Goal: Task Accomplishment & Management: Use online tool/utility

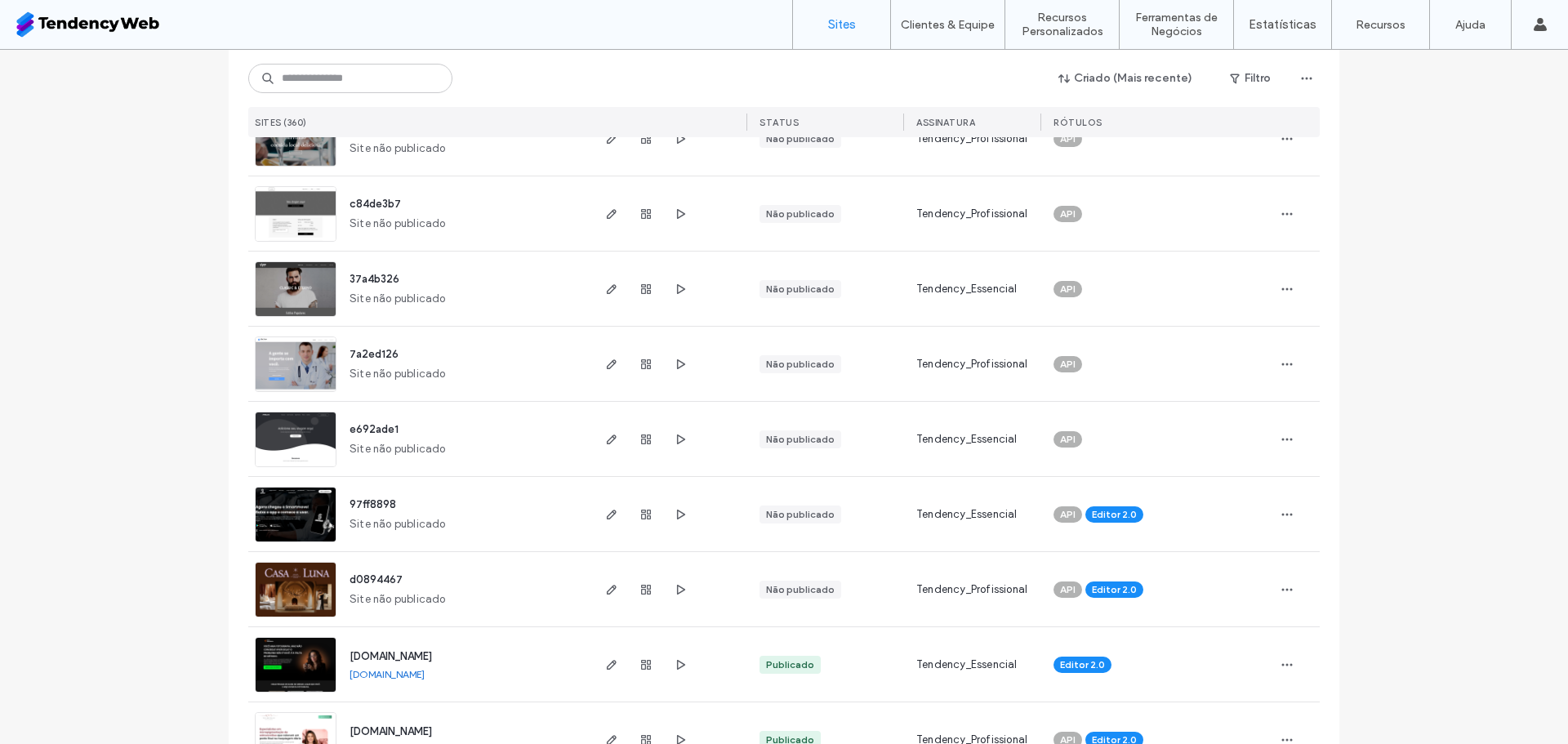
scroll to position [974, 0]
click at [605, 513] on icon "button" at bounding box center [612, 513] width 13 height 13
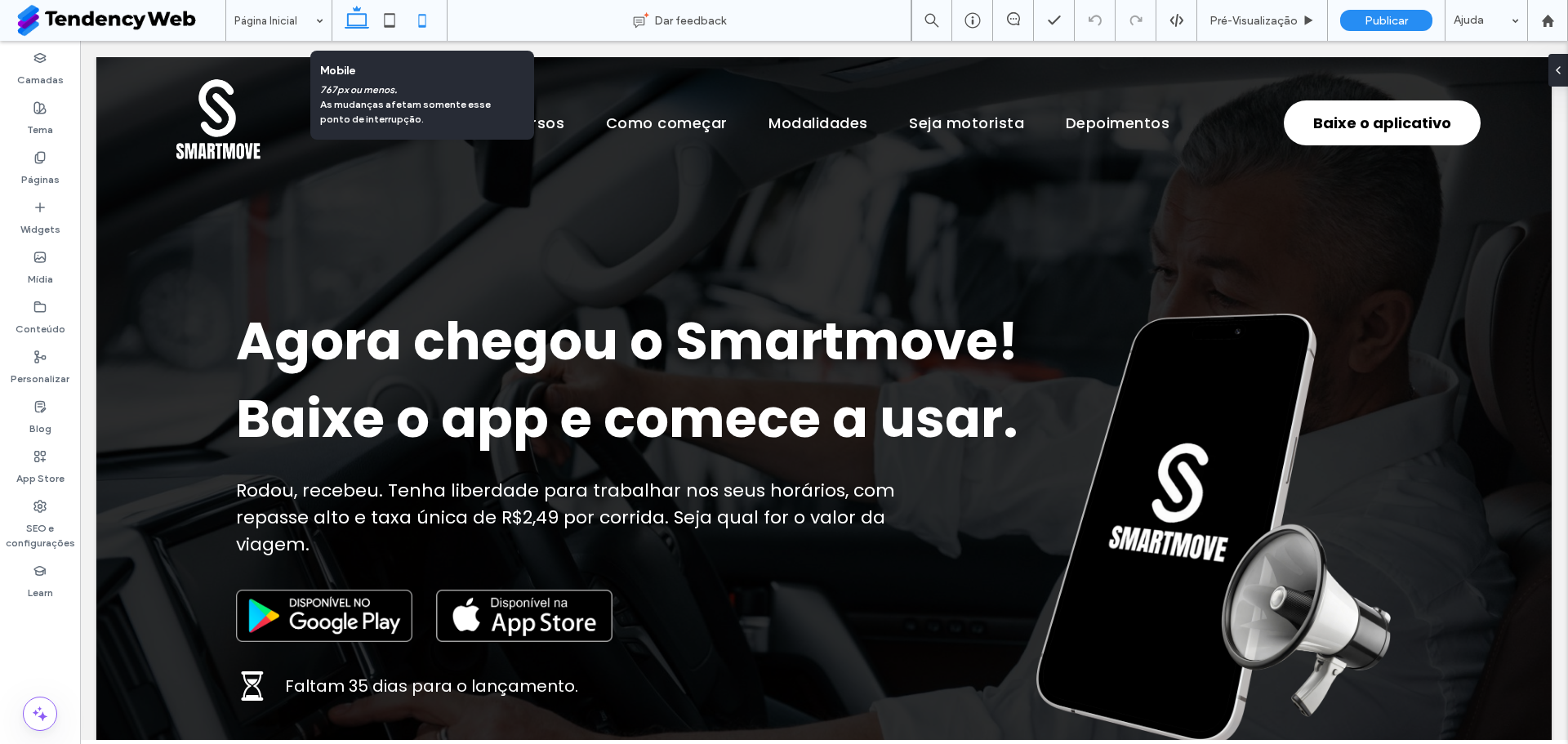
click at [412, 26] on icon at bounding box center [422, 19] width 32 height 32
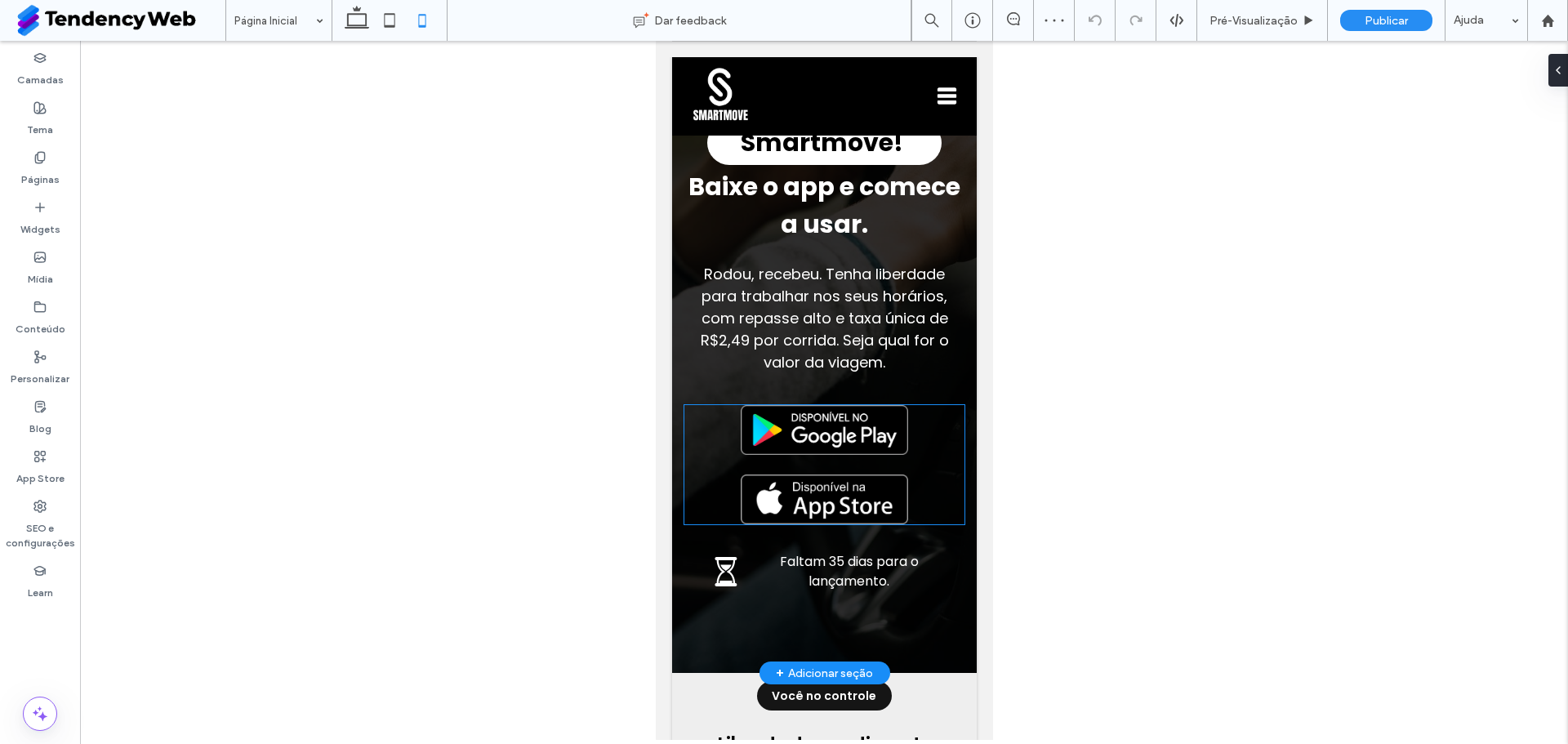
scroll to position [331, 0]
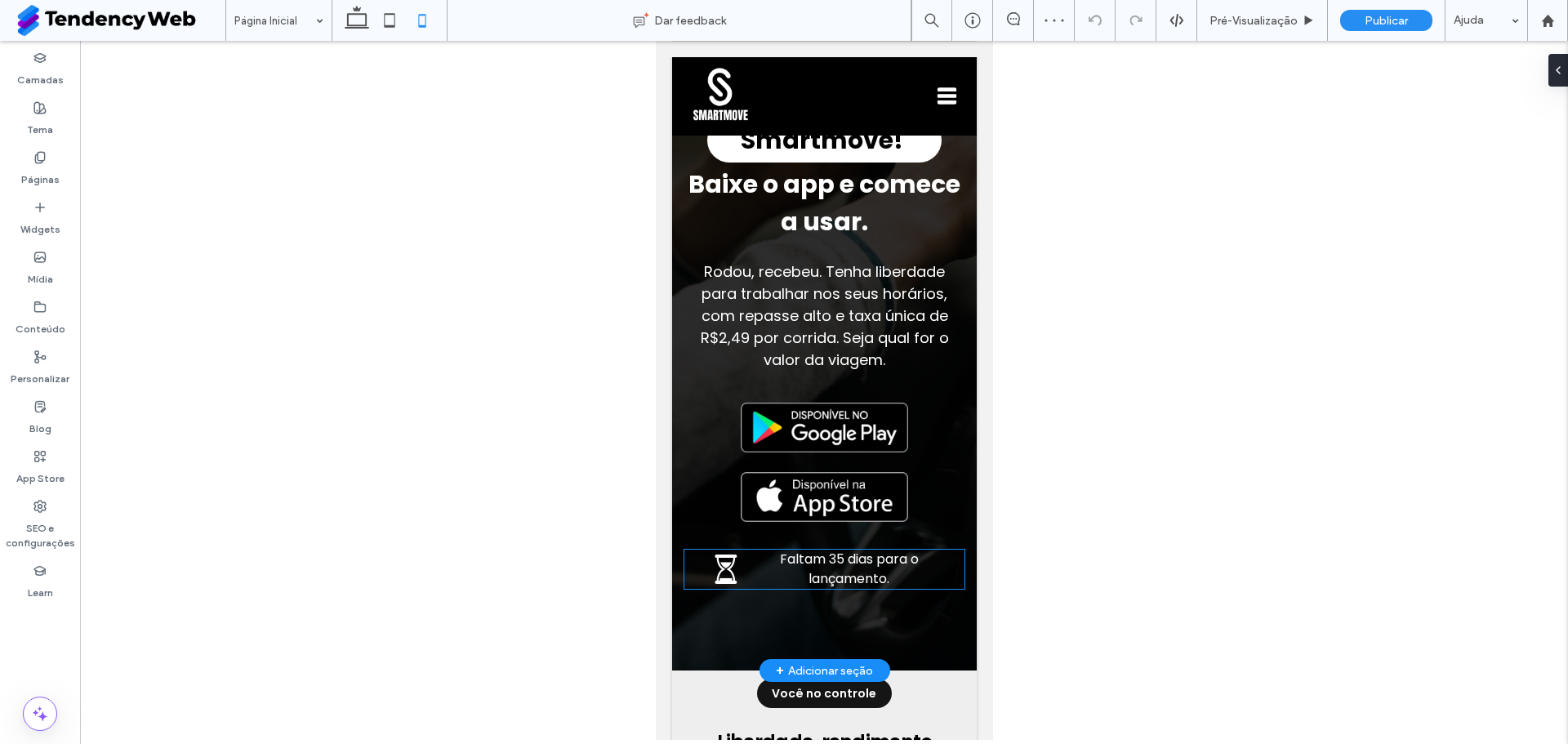
click at [750, 574] on div "Faltam 35 dias para o lançamento." at bounding box center [824, 569] width 280 height 39
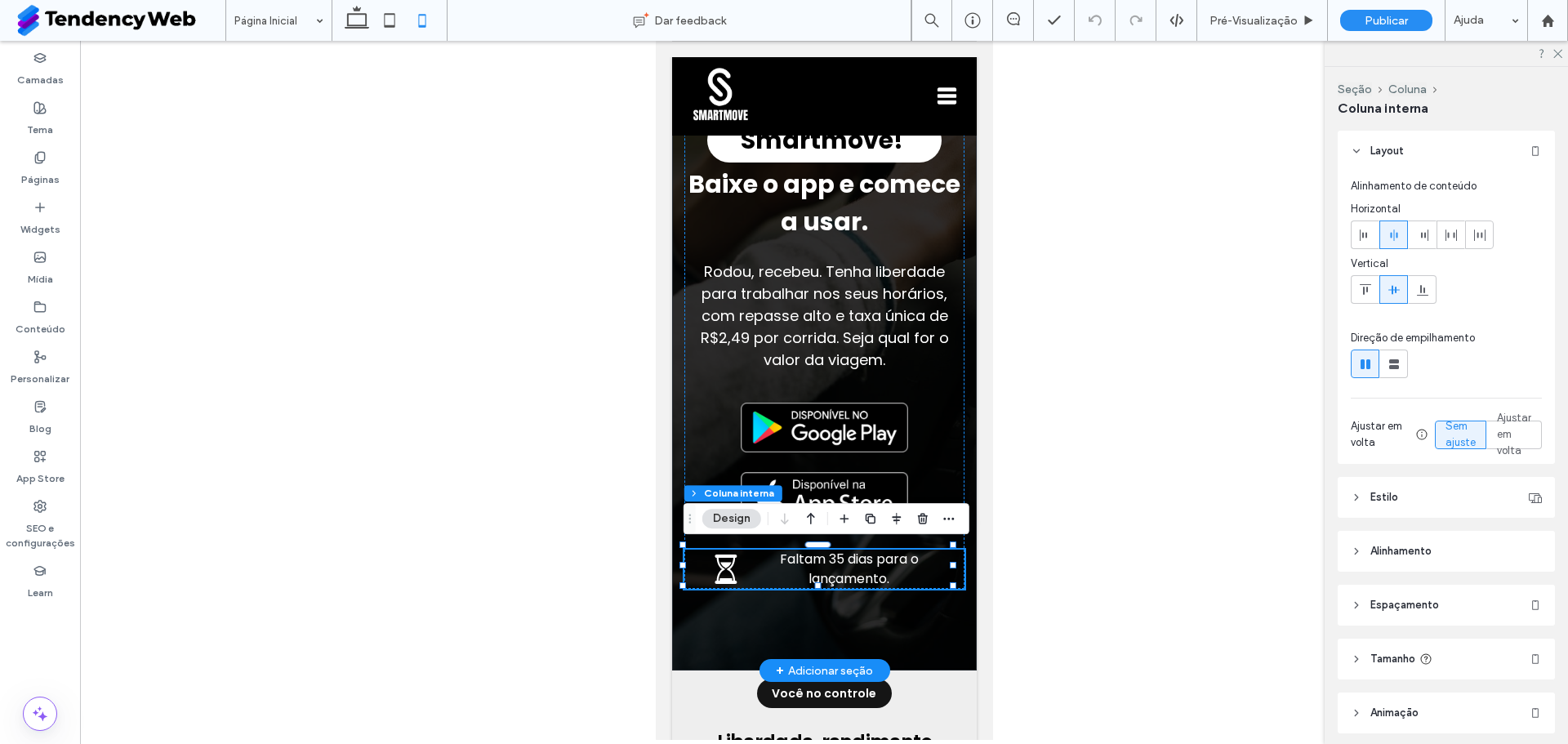
click at [750, 574] on div "Faltam 35 dias para o lançamento." at bounding box center [824, 569] width 280 height 39
click at [771, 570] on p "Faltam 35 dias para o lançamento." at bounding box center [848, 569] width 181 height 39
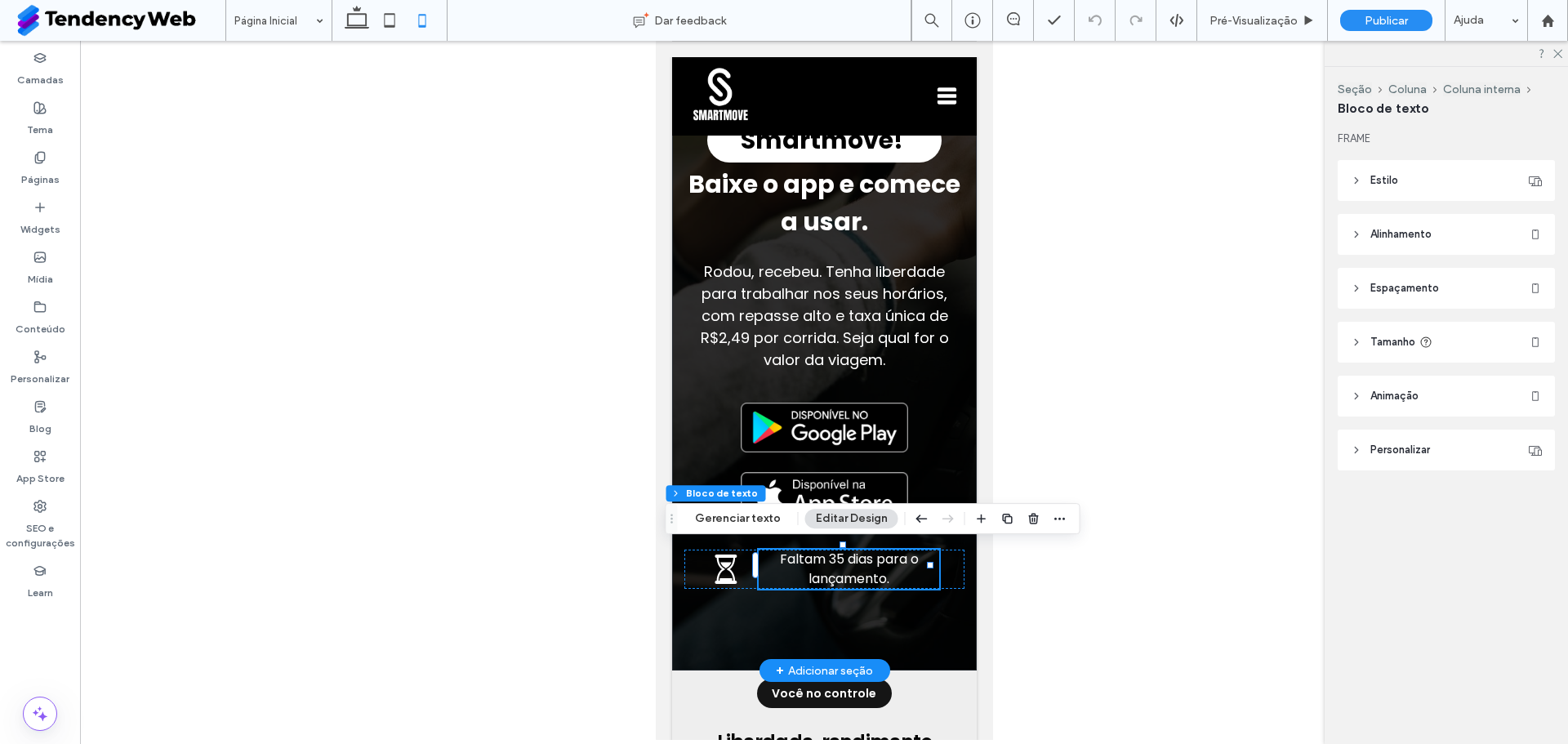
click at [771, 570] on p "Faltam 35 dias para o lançamento." at bounding box center [848, 569] width 181 height 39
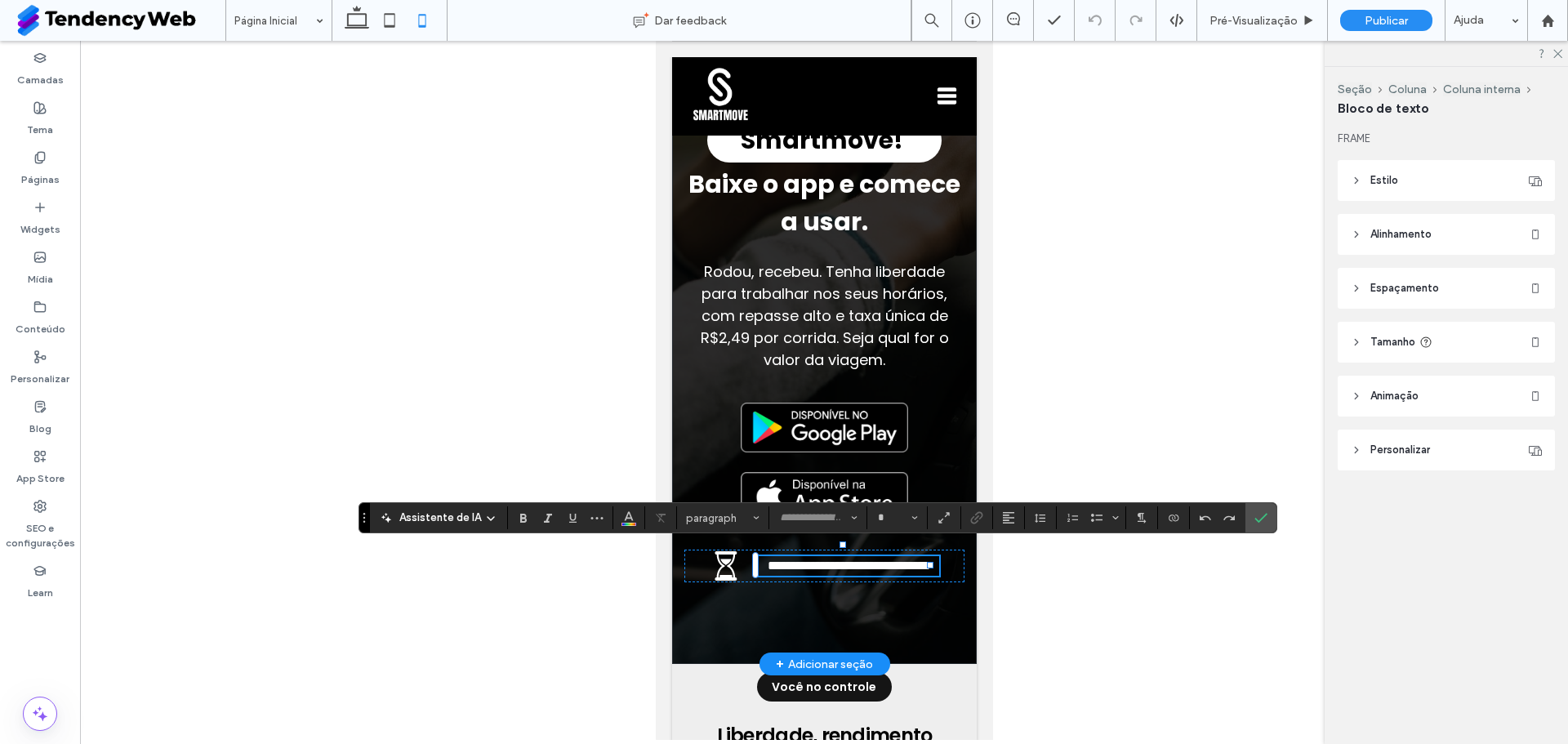
type input "*******"
type input "**"
click at [1038, 651] on div at bounding box center [824, 390] width 1488 height 699
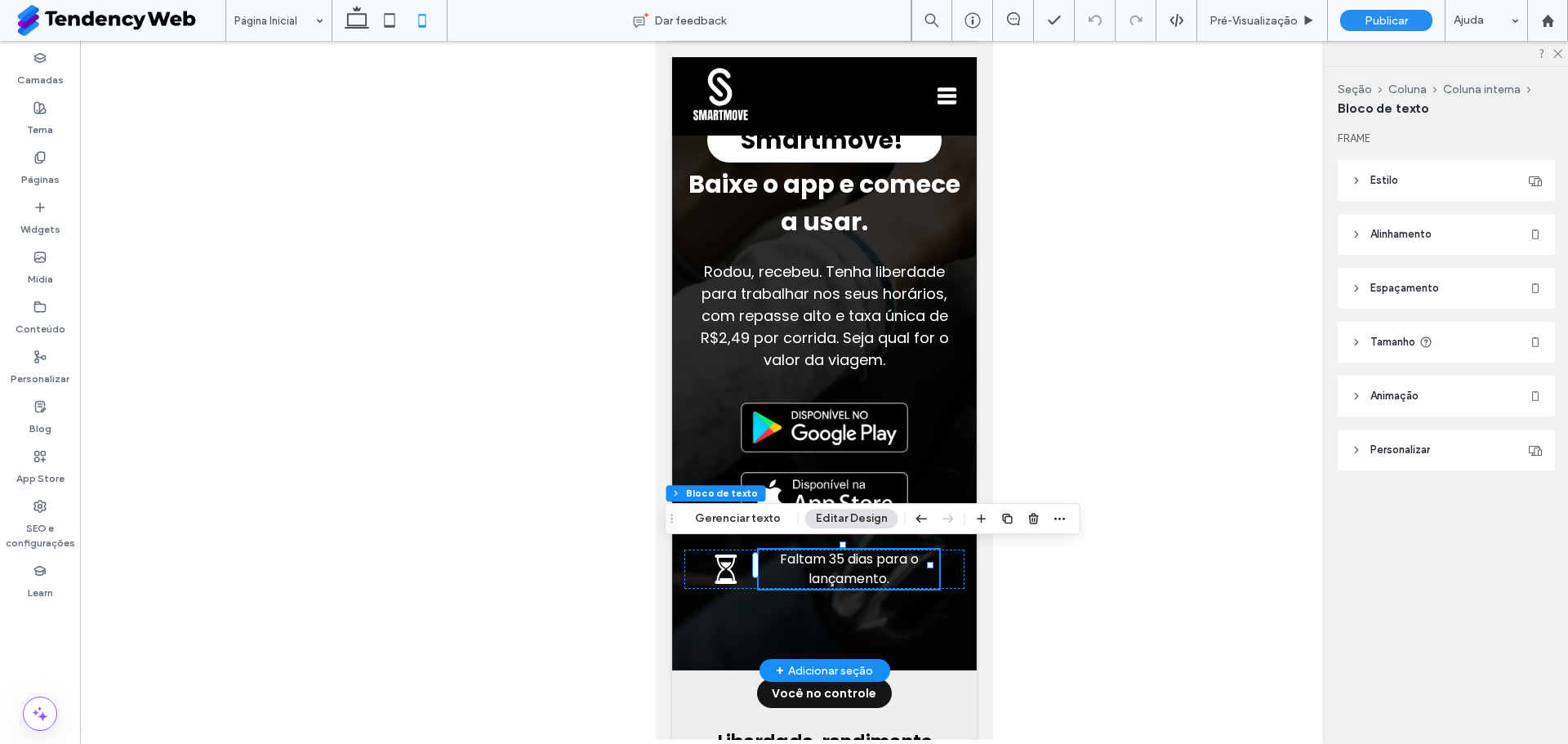
click at [619, 653] on div at bounding box center [824, 390] width 1488 height 699
click at [1080, 529] on div at bounding box center [824, 390] width 1488 height 699
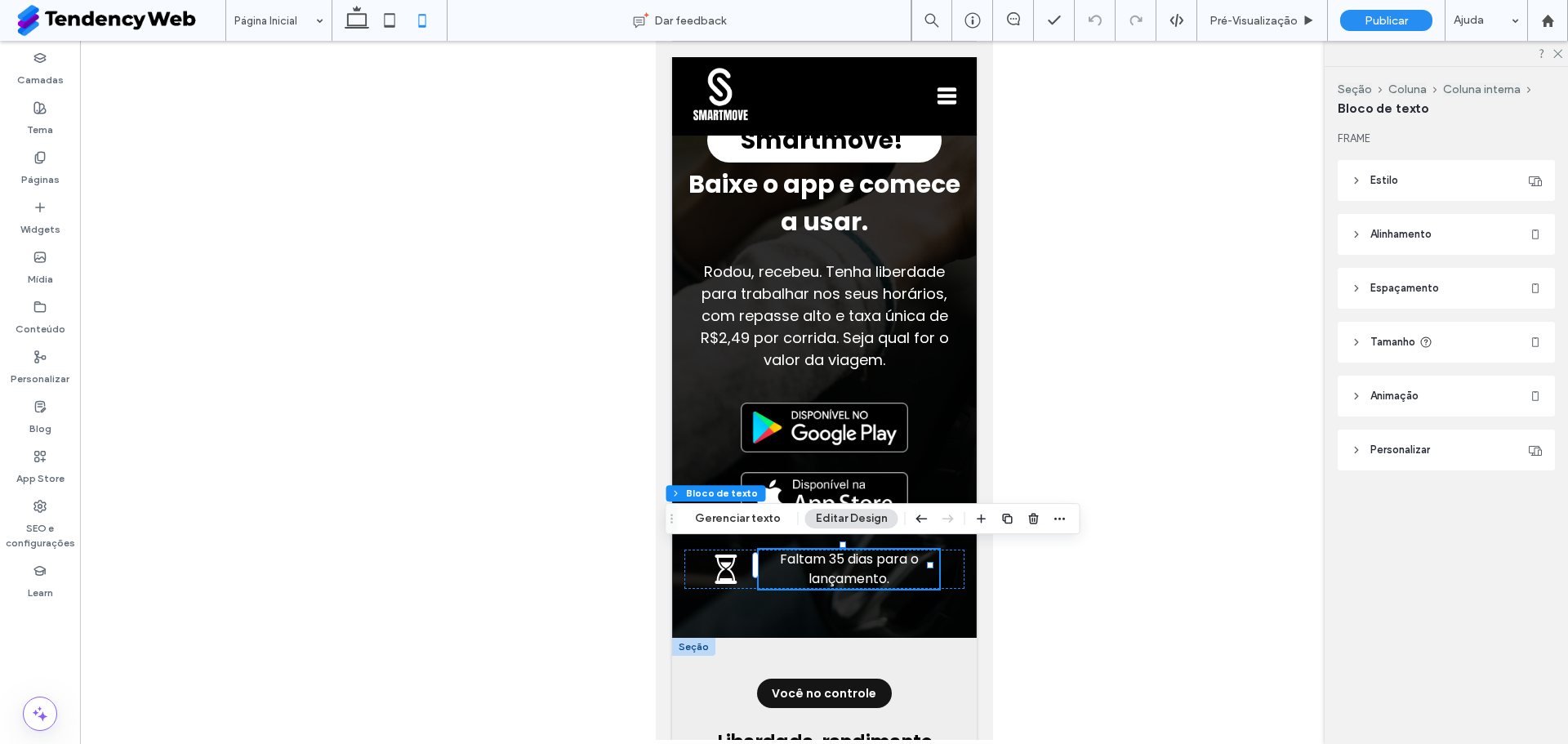
click at [623, 628] on div at bounding box center [824, 390] width 1488 height 699
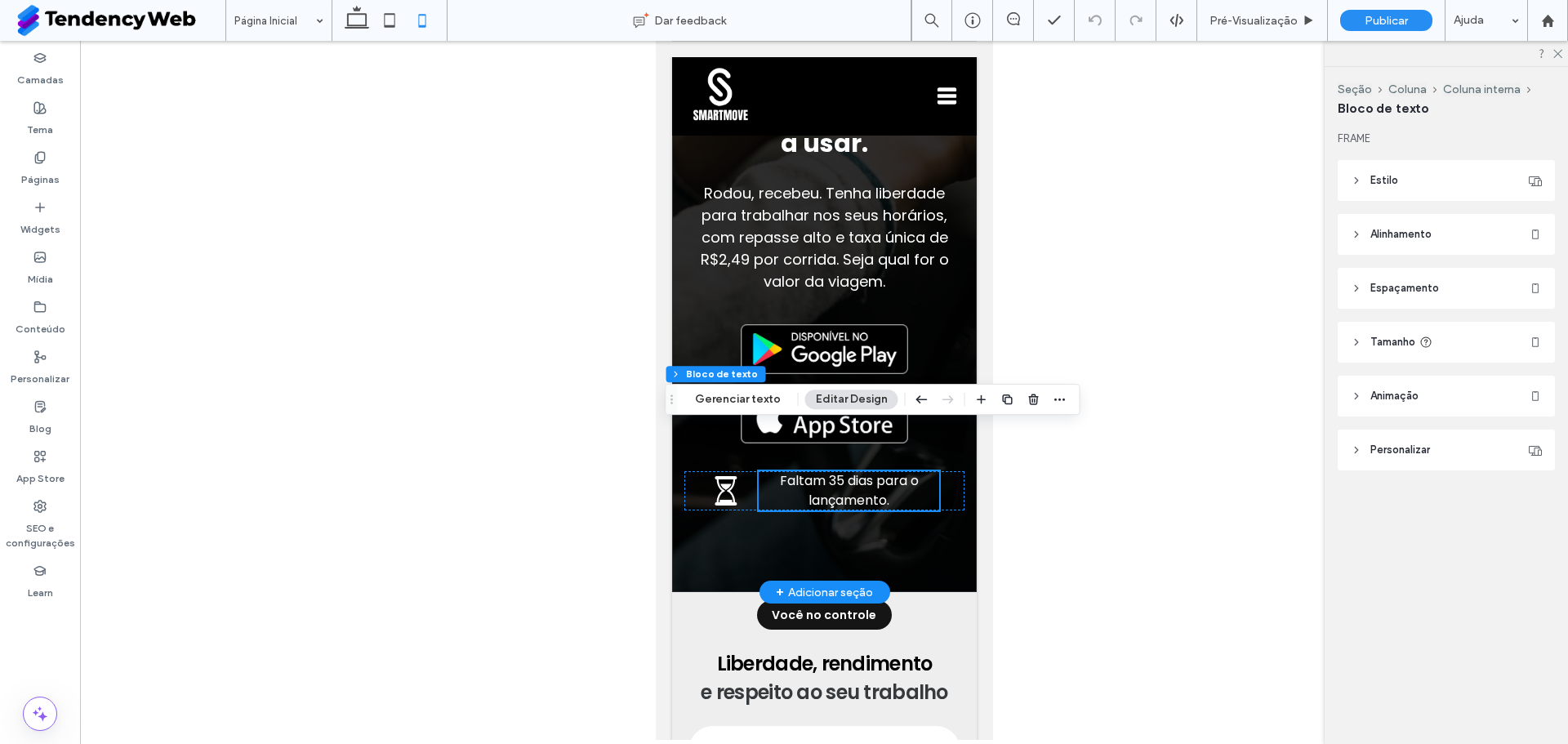
scroll to position [409, 0]
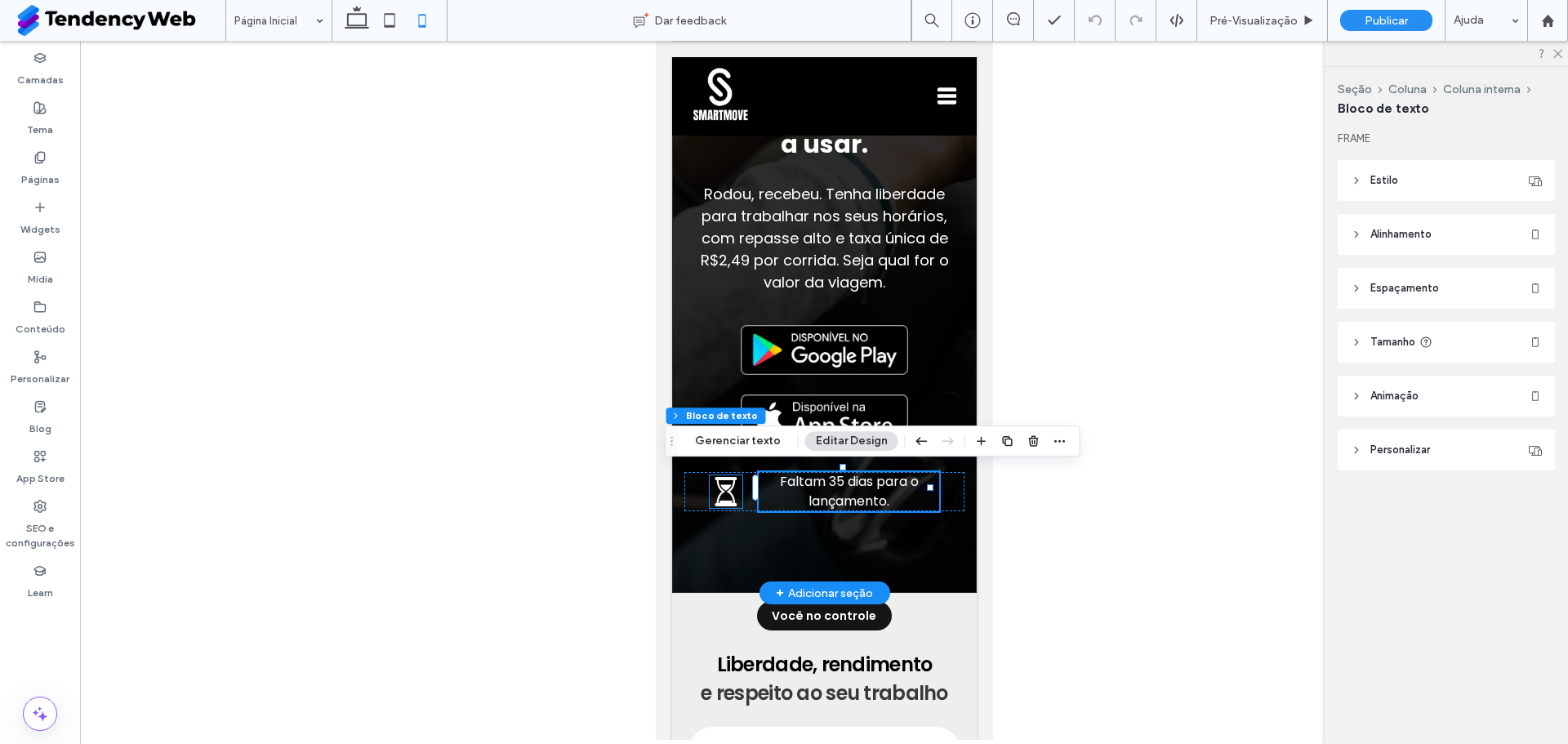
click at [719, 487] on icon at bounding box center [725, 492] width 22 height 30
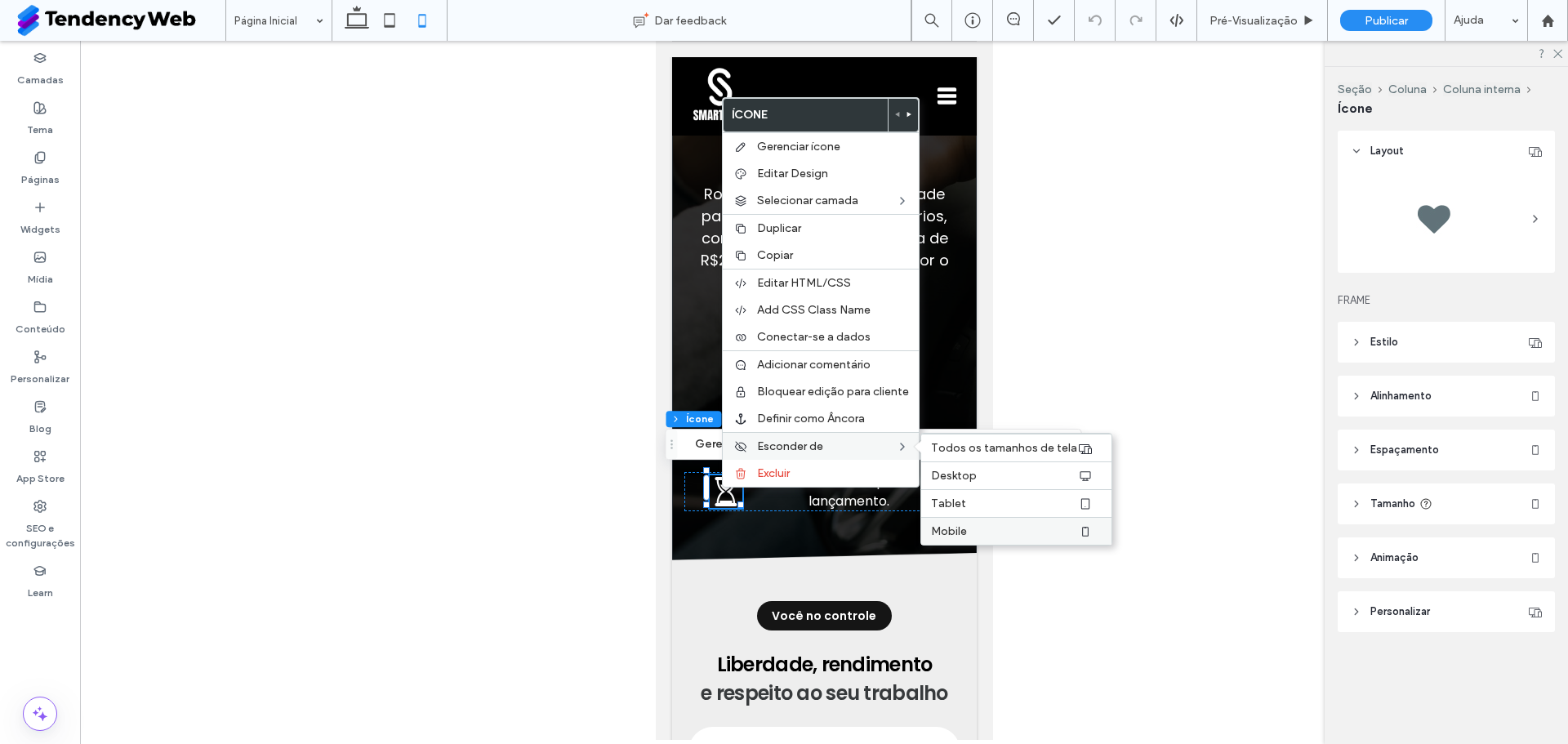
click at [983, 523] on div "Mobile" at bounding box center [1016, 531] width 190 height 28
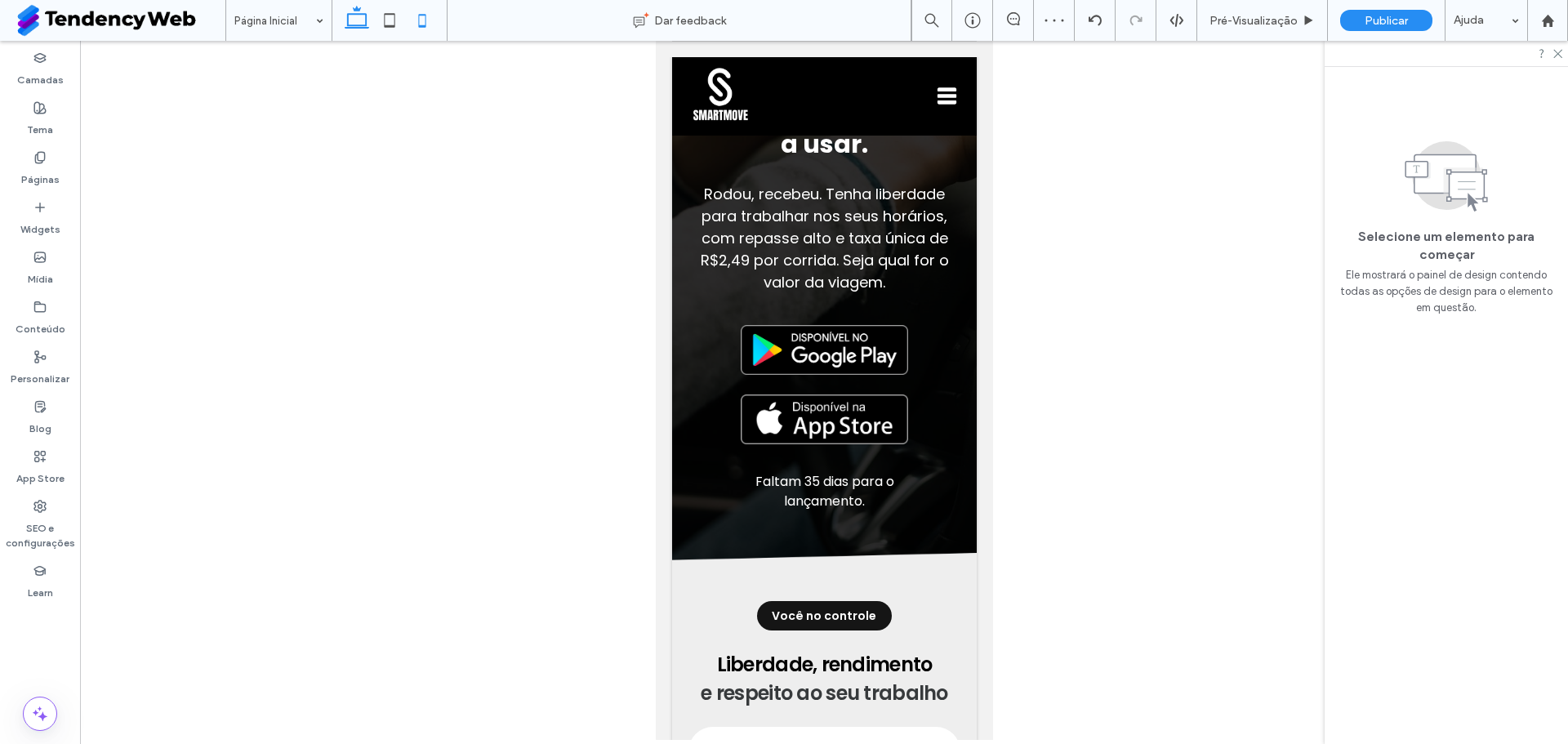
click at [348, 15] on icon at bounding box center [356, 19] width 32 height 32
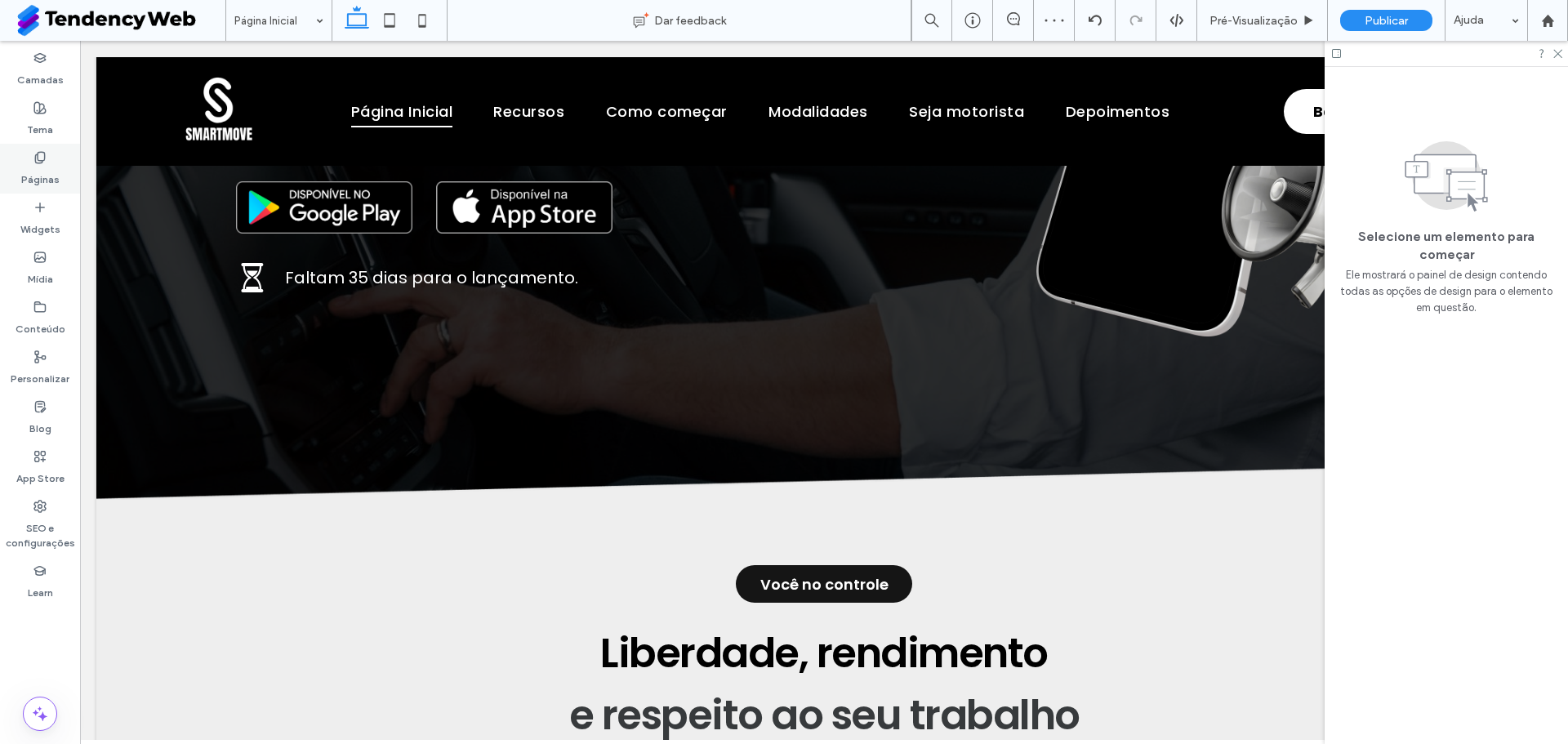
click at [47, 173] on label "Páginas" at bounding box center [40, 175] width 38 height 23
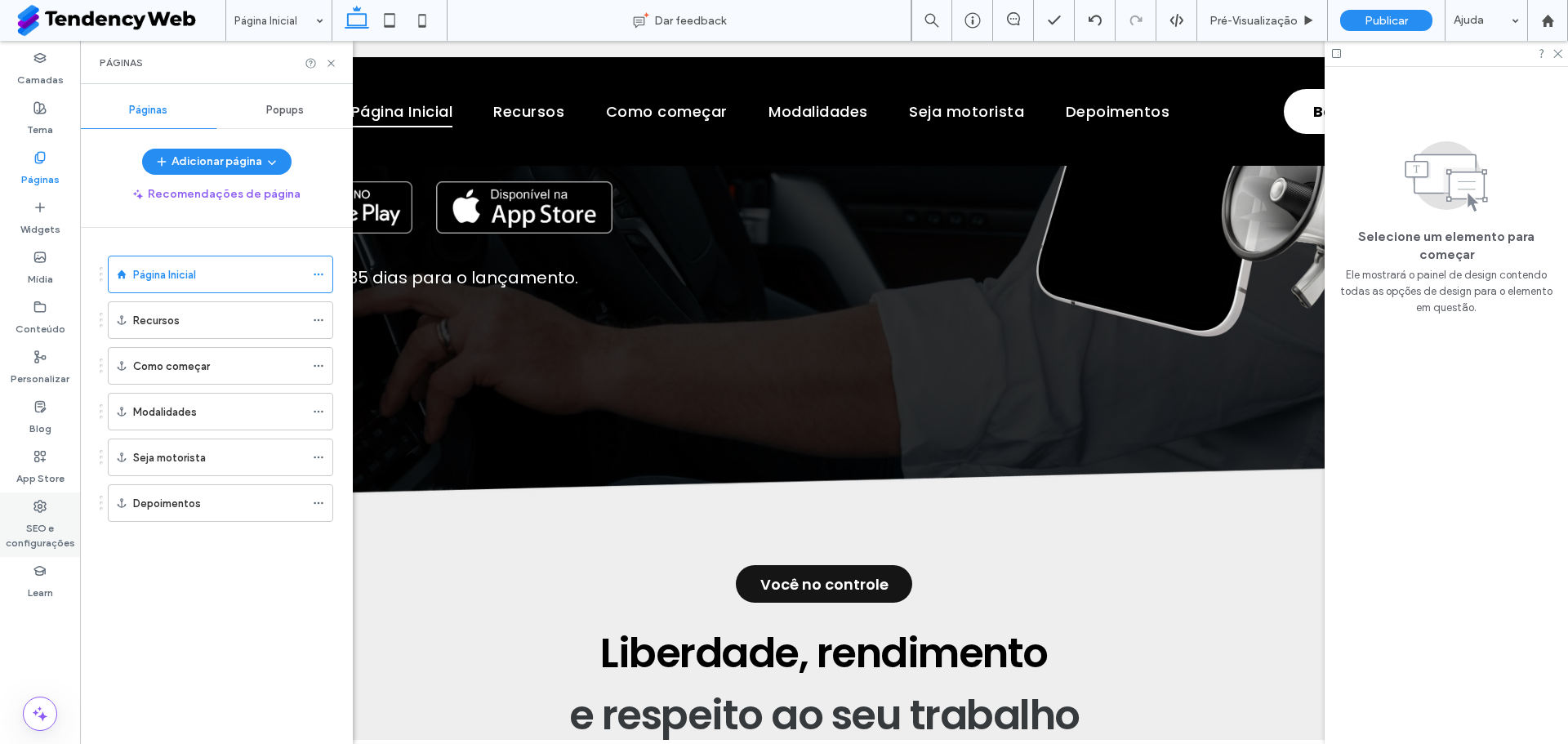
click at [52, 526] on label "SEO e configurações" at bounding box center [40, 531] width 80 height 38
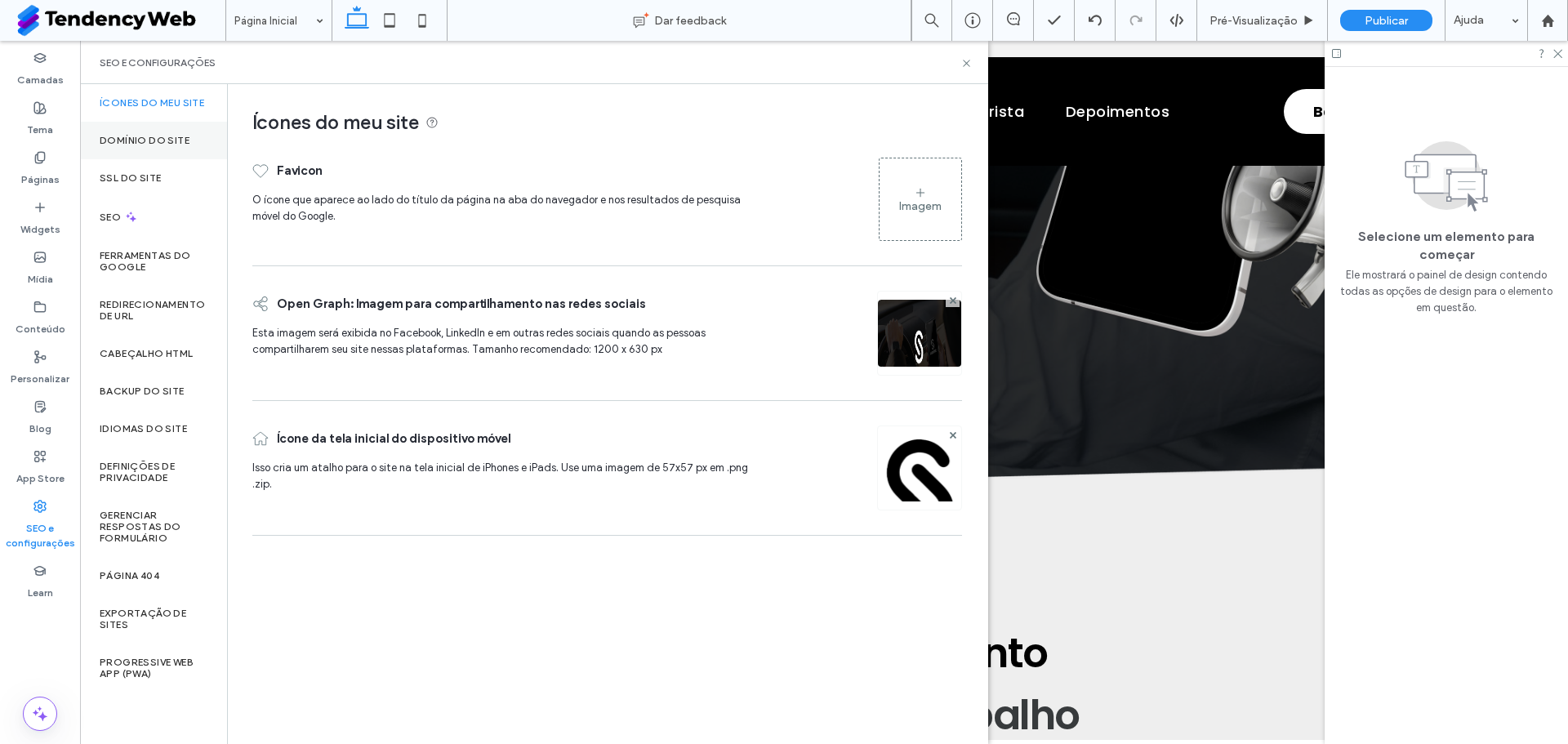
click at [189, 145] on div "Domínio do site" at bounding box center [153, 140] width 147 height 38
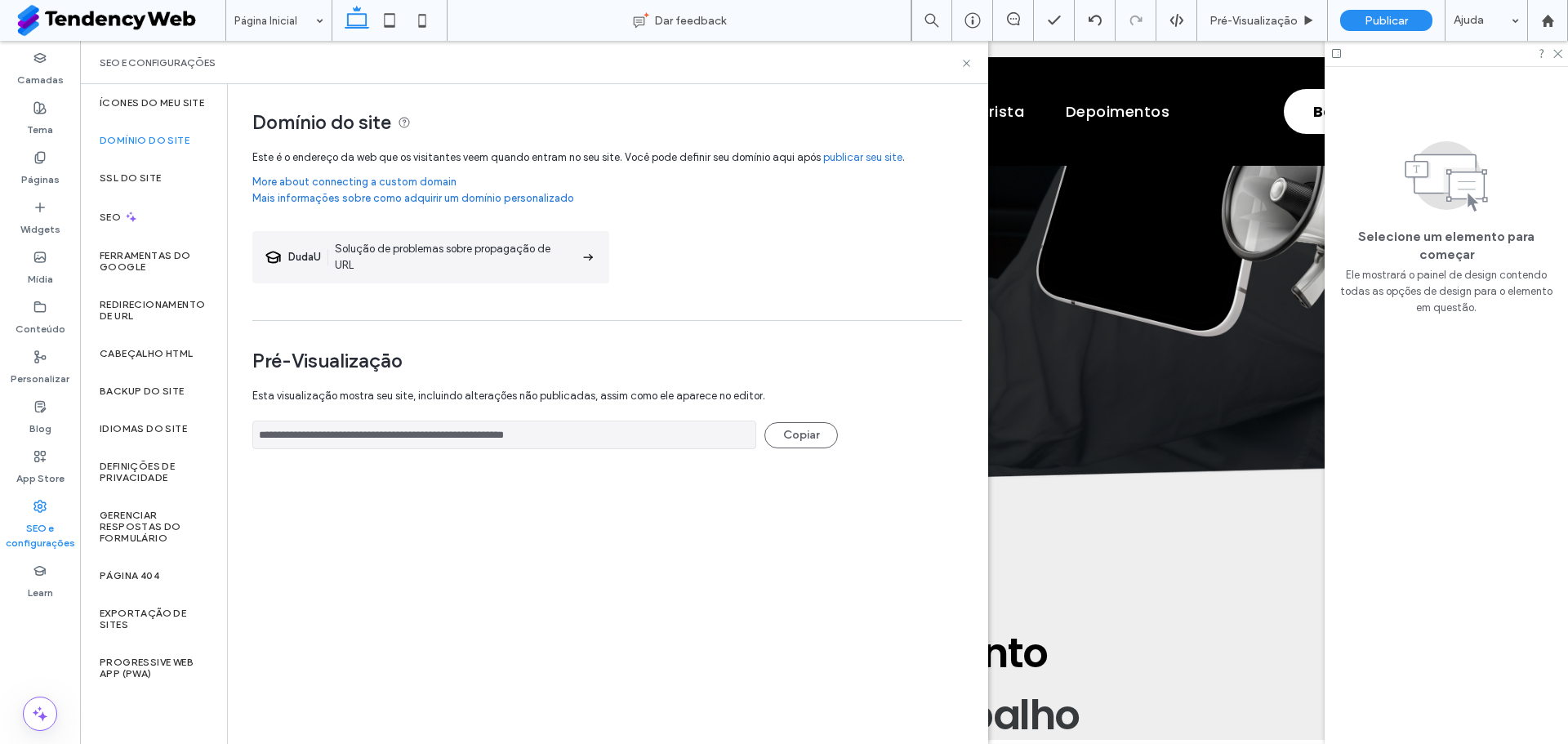
click at [973, 66] on div "SEO e configurações" at bounding box center [534, 62] width 908 height 44
click at [968, 65] on use at bounding box center [966, 62] width 6 height 6
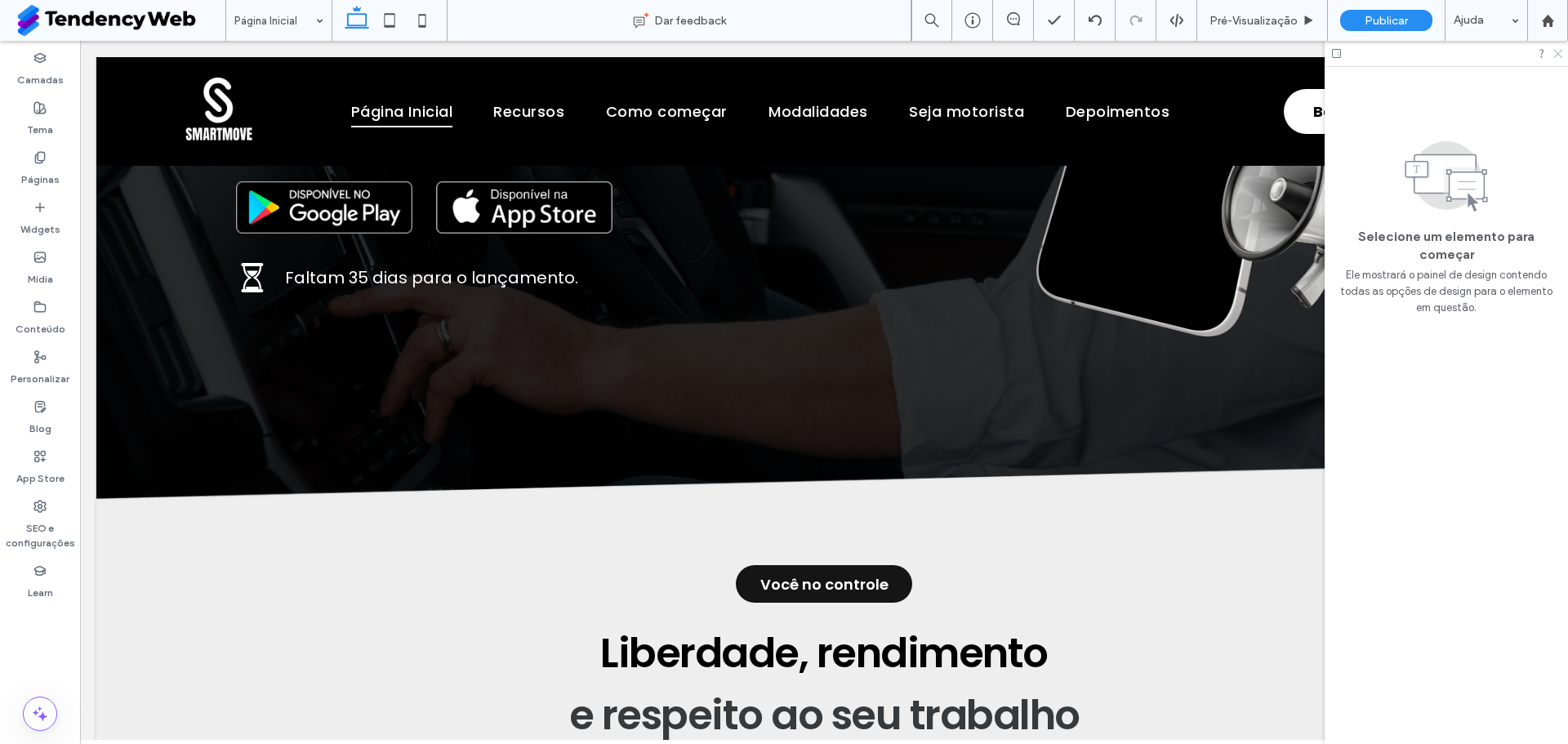
click at [1557, 53] on use at bounding box center [1558, 55] width 9 height 9
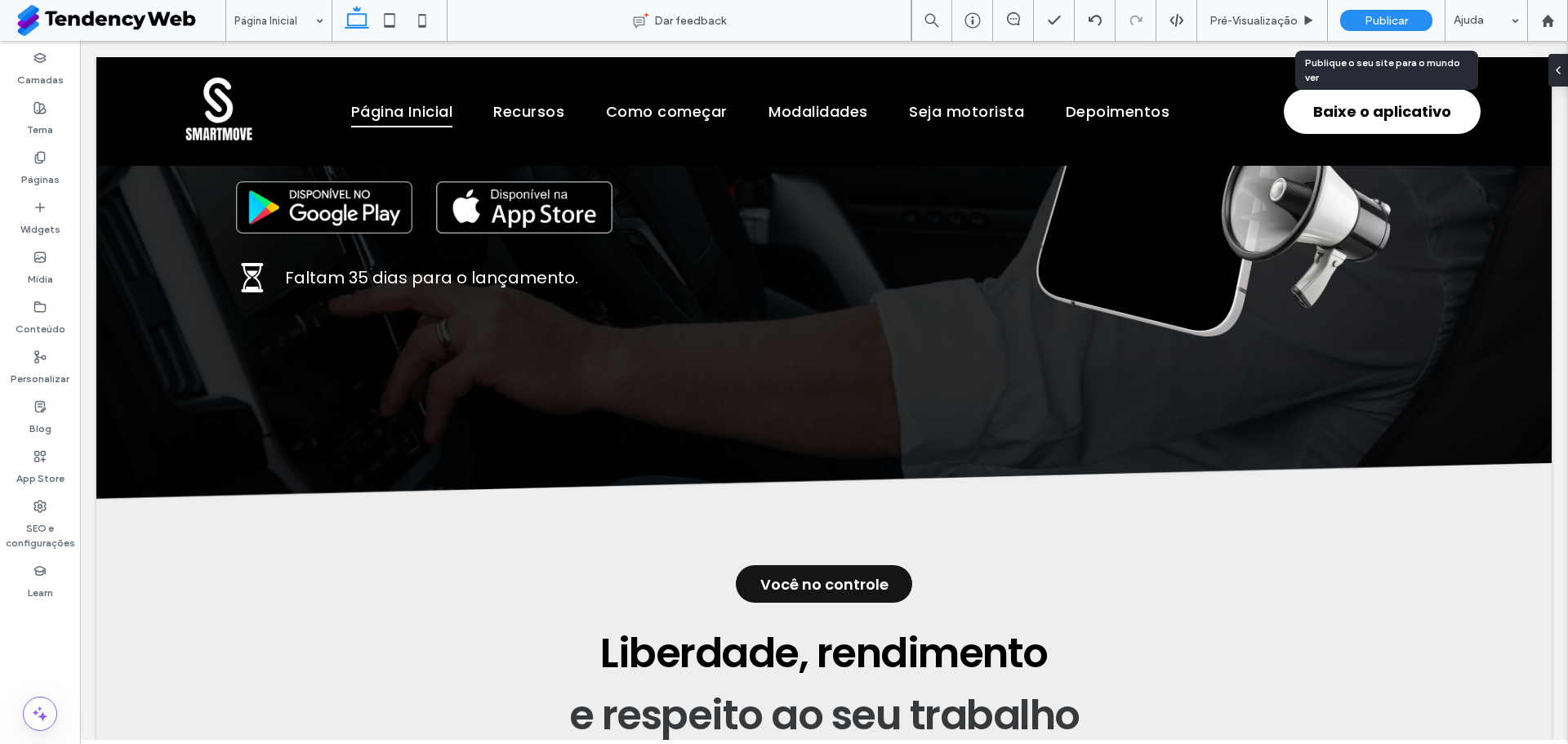
click at [1371, 18] on span "Publicar" at bounding box center [1386, 20] width 44 height 14
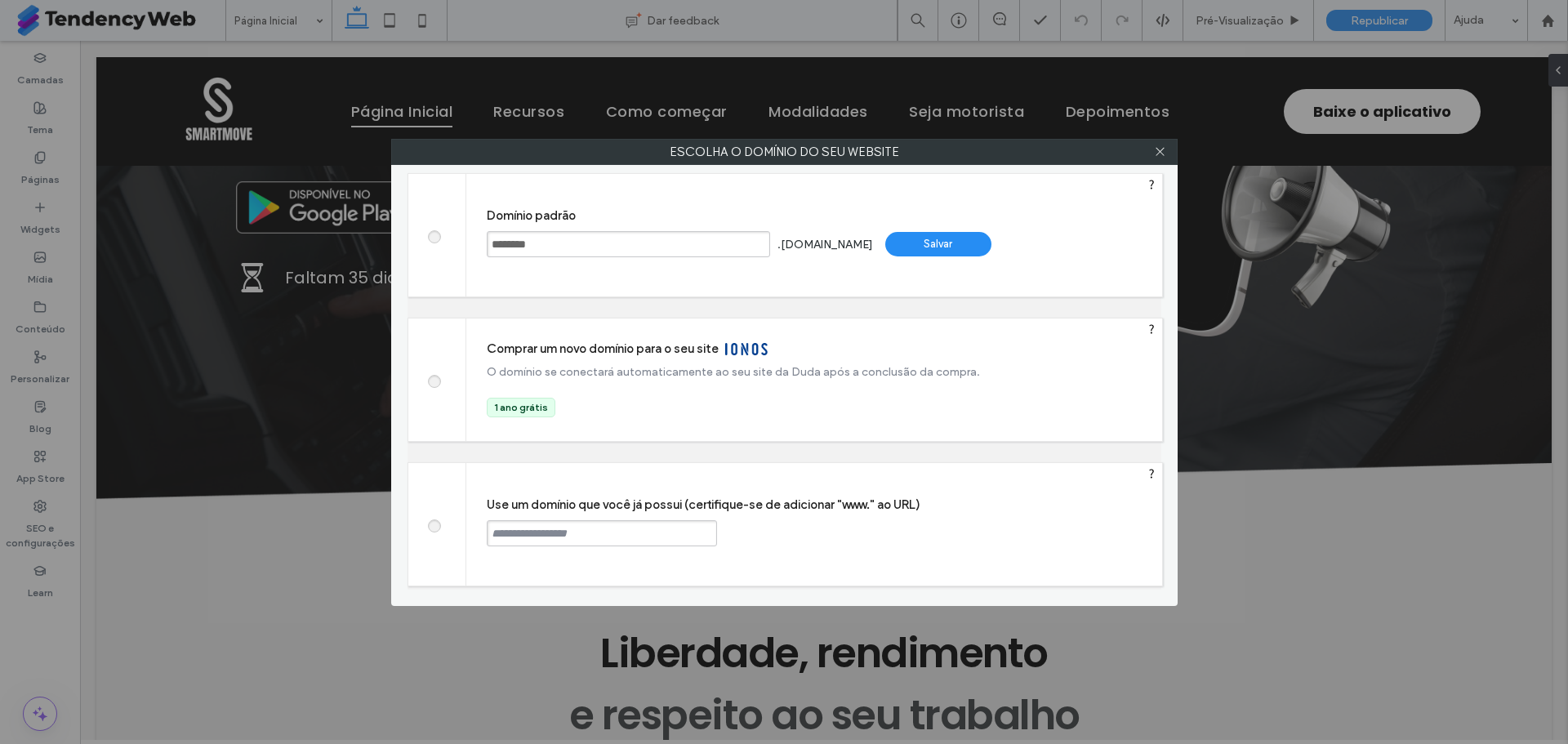
click at [434, 528] on span at bounding box center [434, 523] width 0 height 12
click at [537, 528] on input "text" at bounding box center [601, 533] width 231 height 26
type input "**********"
click at [764, 527] on div "Continuar" at bounding box center [778, 532] width 107 height 24
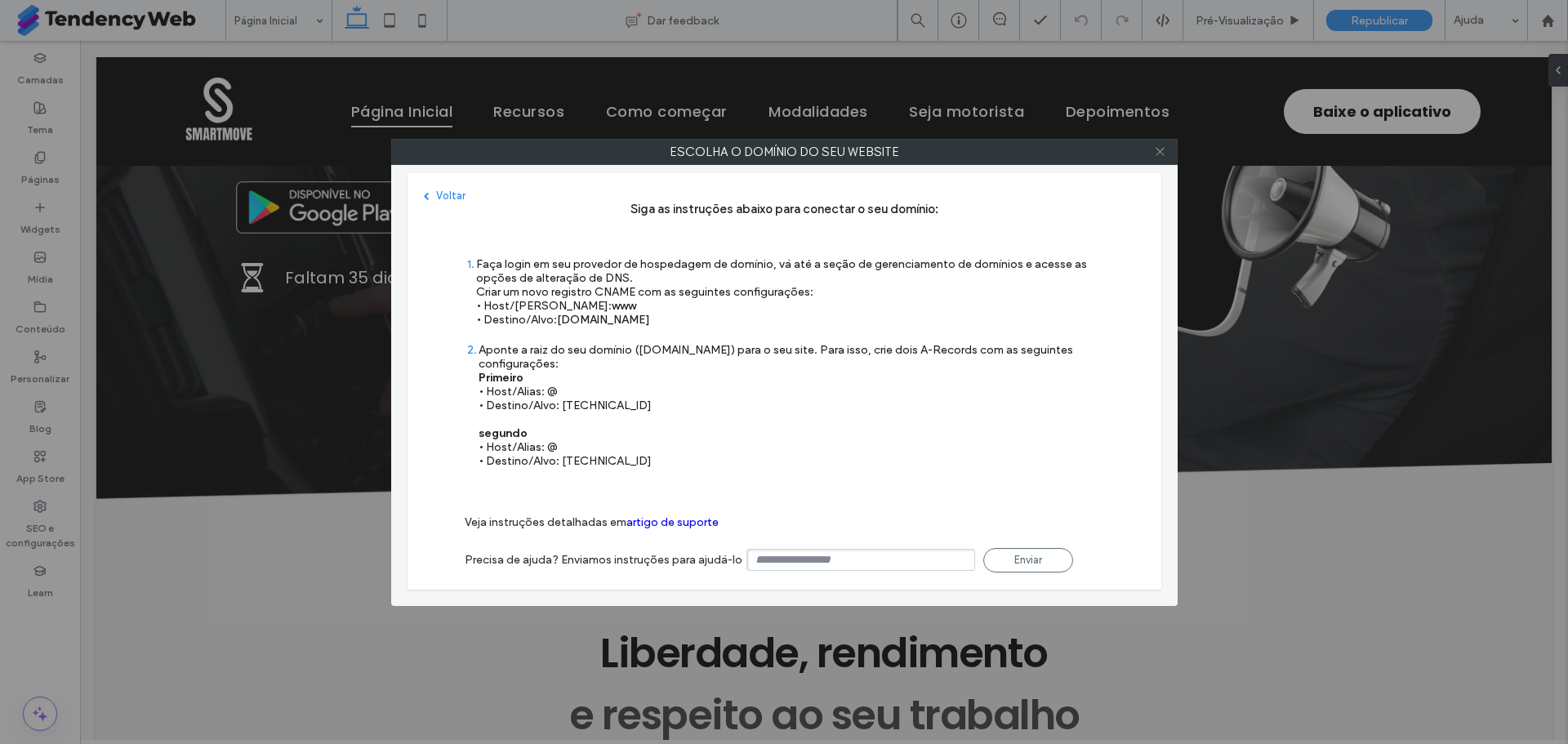
click at [1165, 149] on icon at bounding box center [1159, 151] width 12 height 12
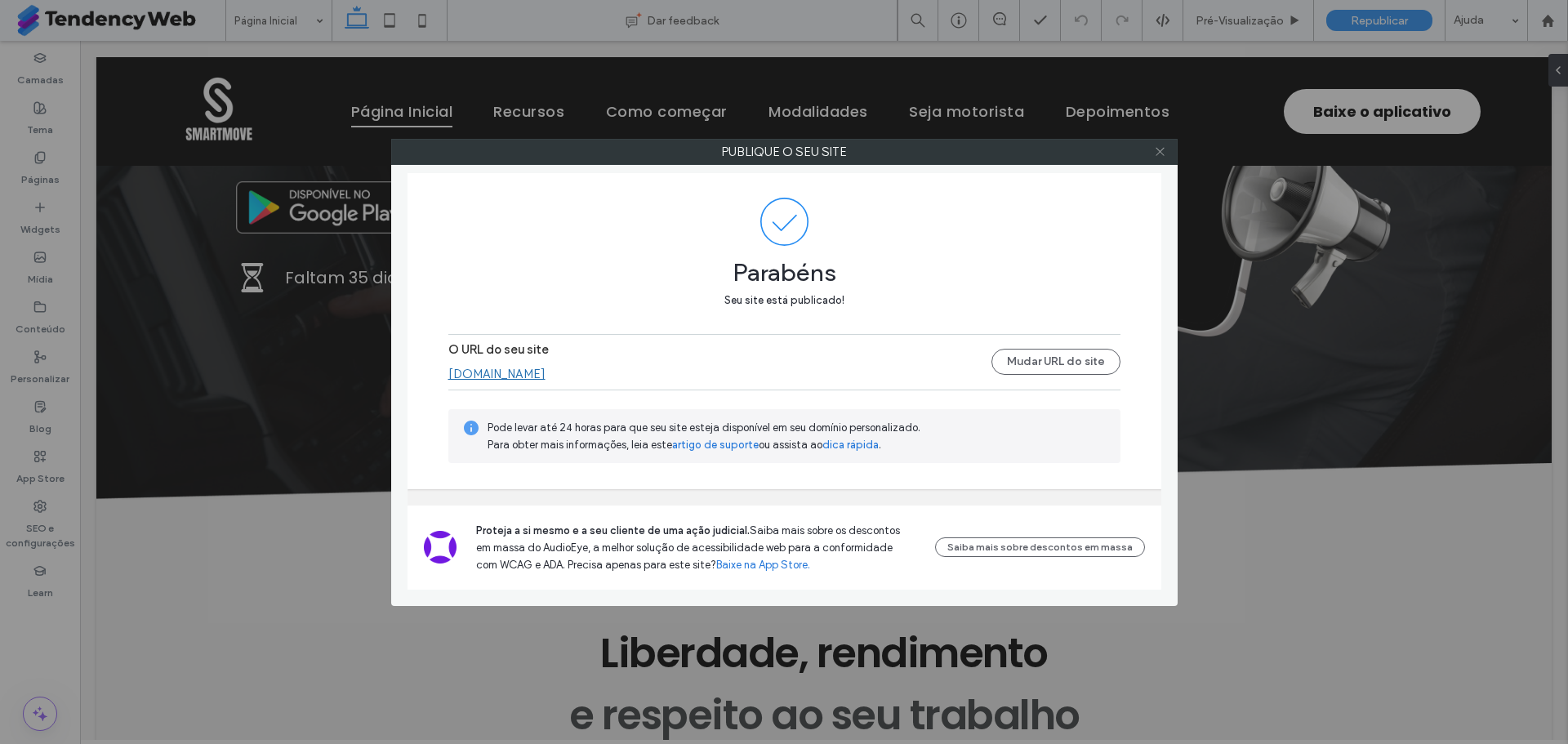
click at [1159, 152] on use at bounding box center [1159, 151] width 8 height 8
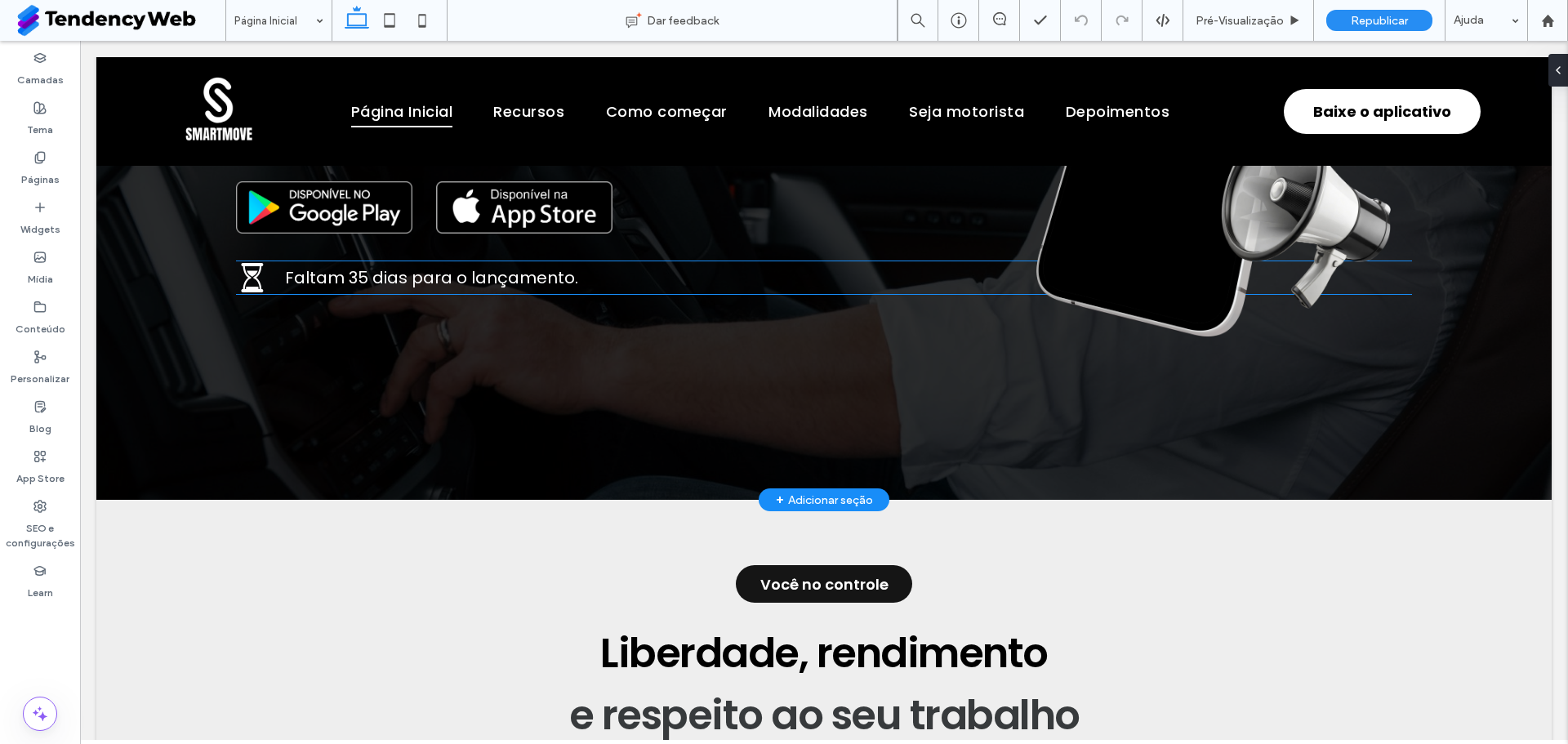
scroll to position [0, 0]
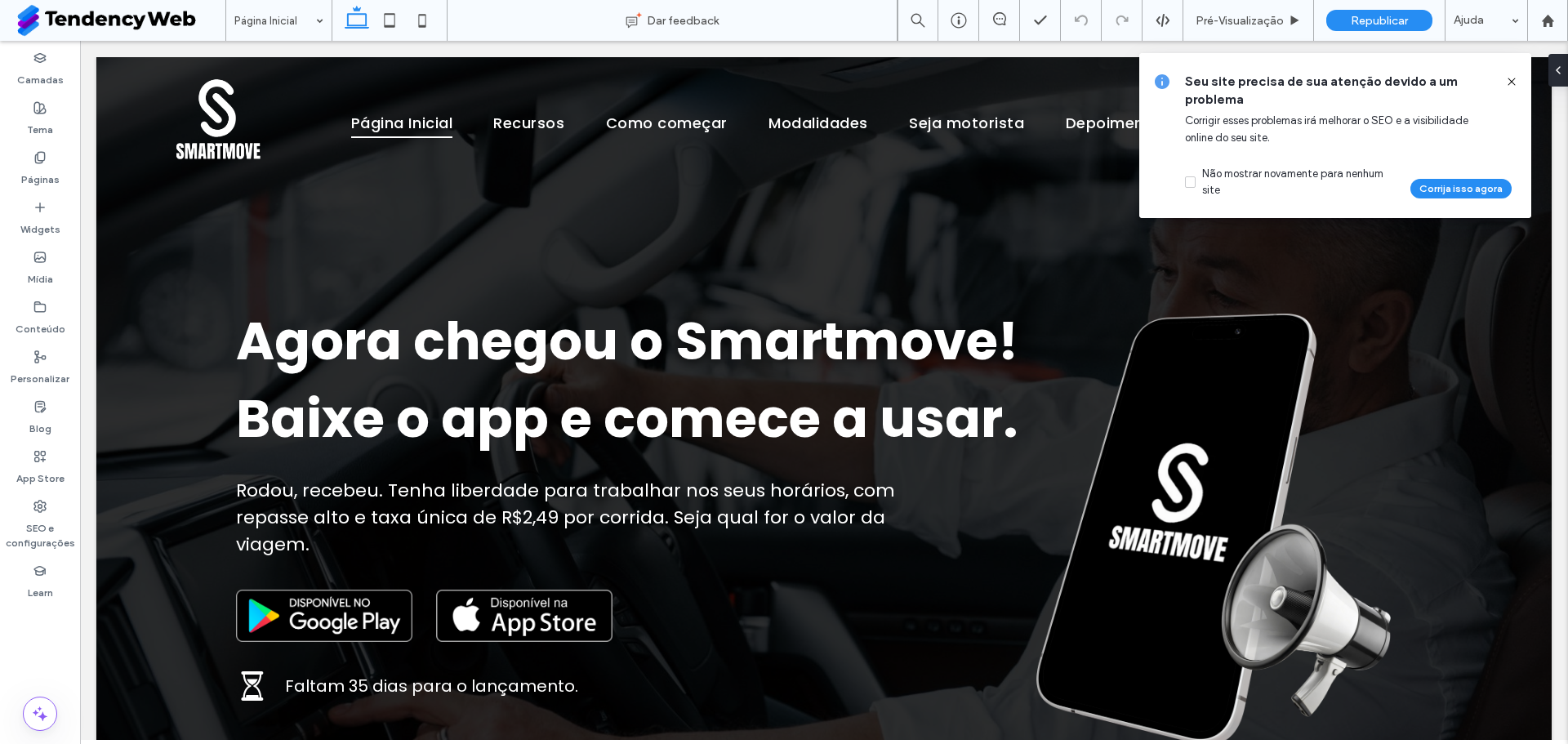
click at [1509, 82] on icon at bounding box center [1511, 82] width 13 height 13
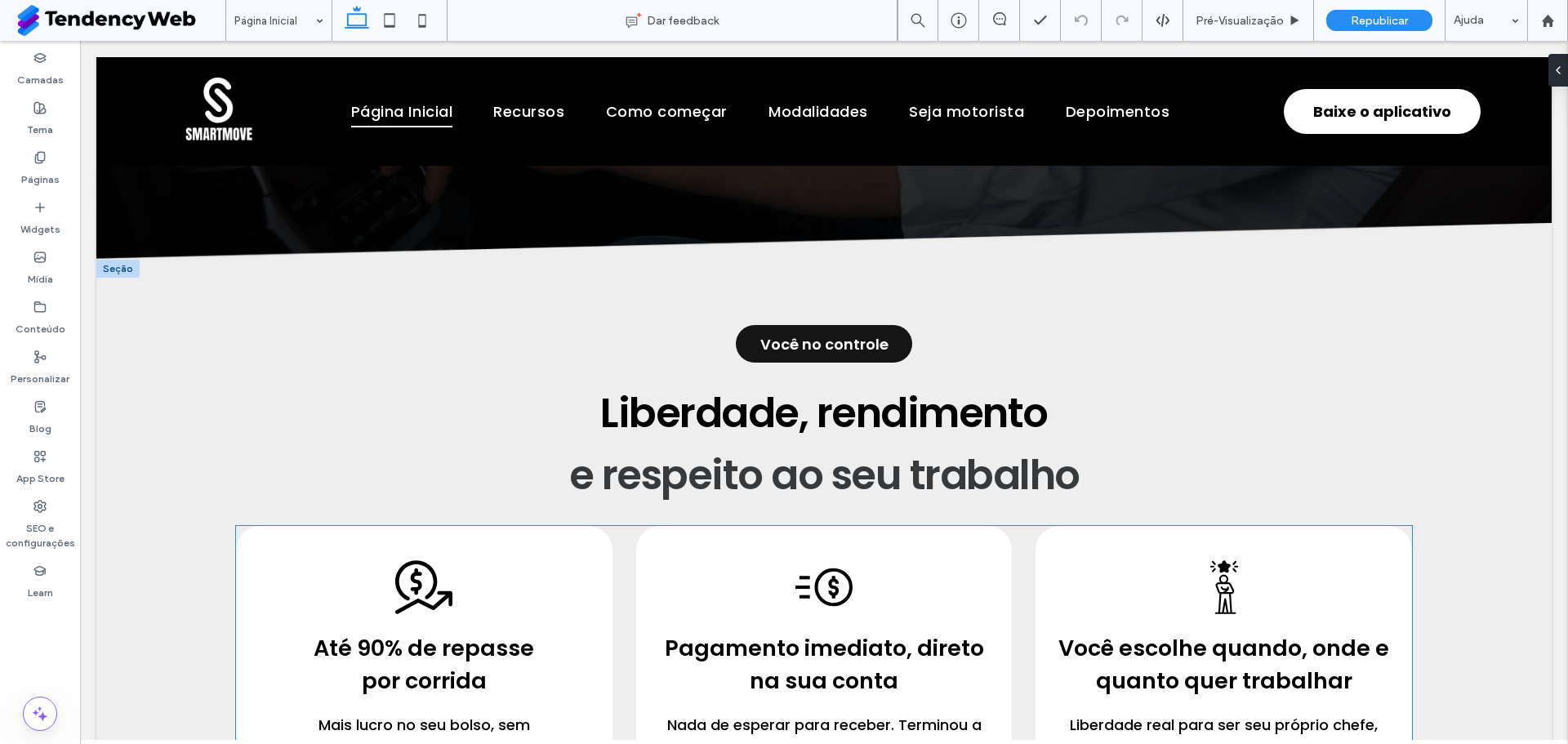
scroll to position [649, 0]
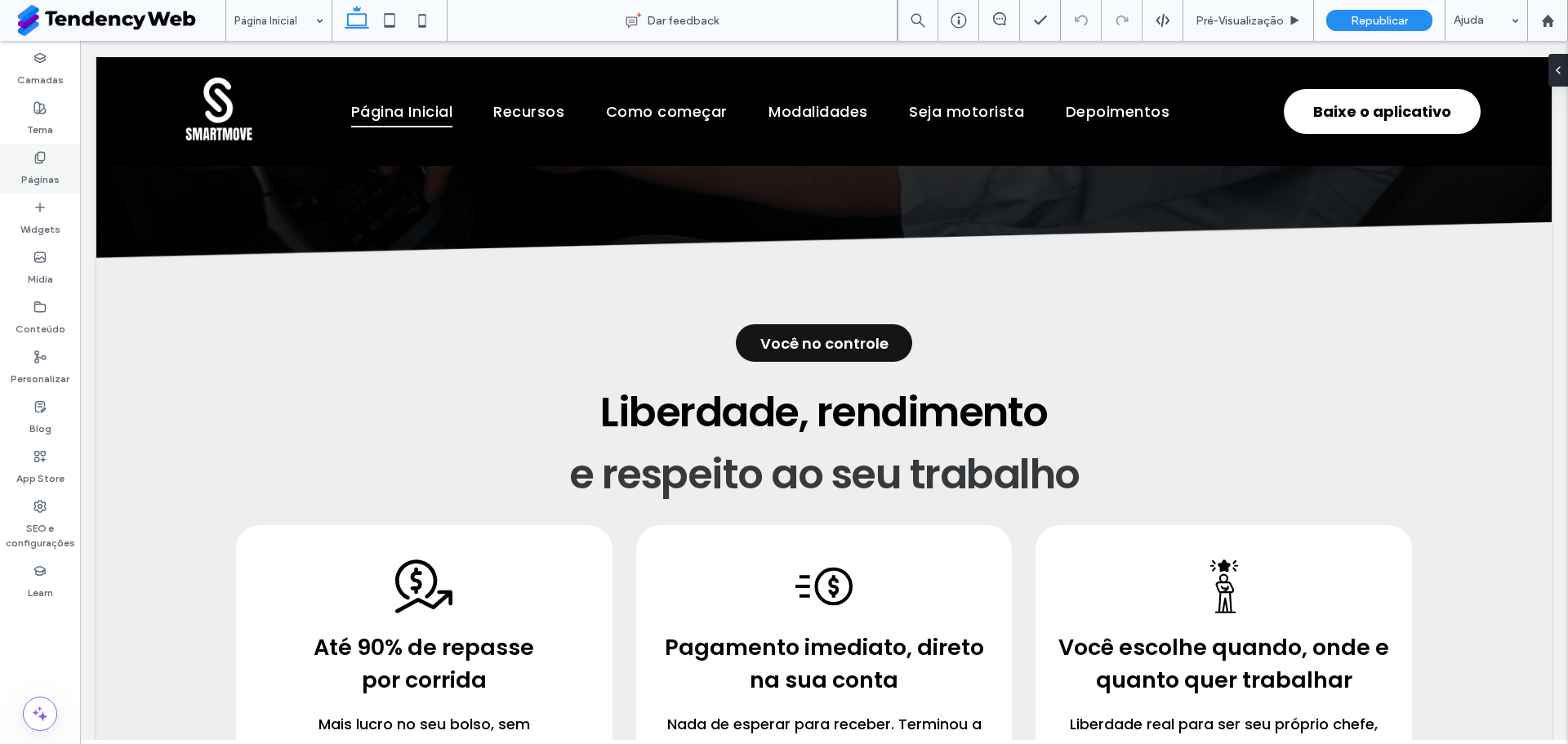
click at [39, 168] on label "Páginas" at bounding box center [40, 175] width 38 height 23
